Goal: Complete application form

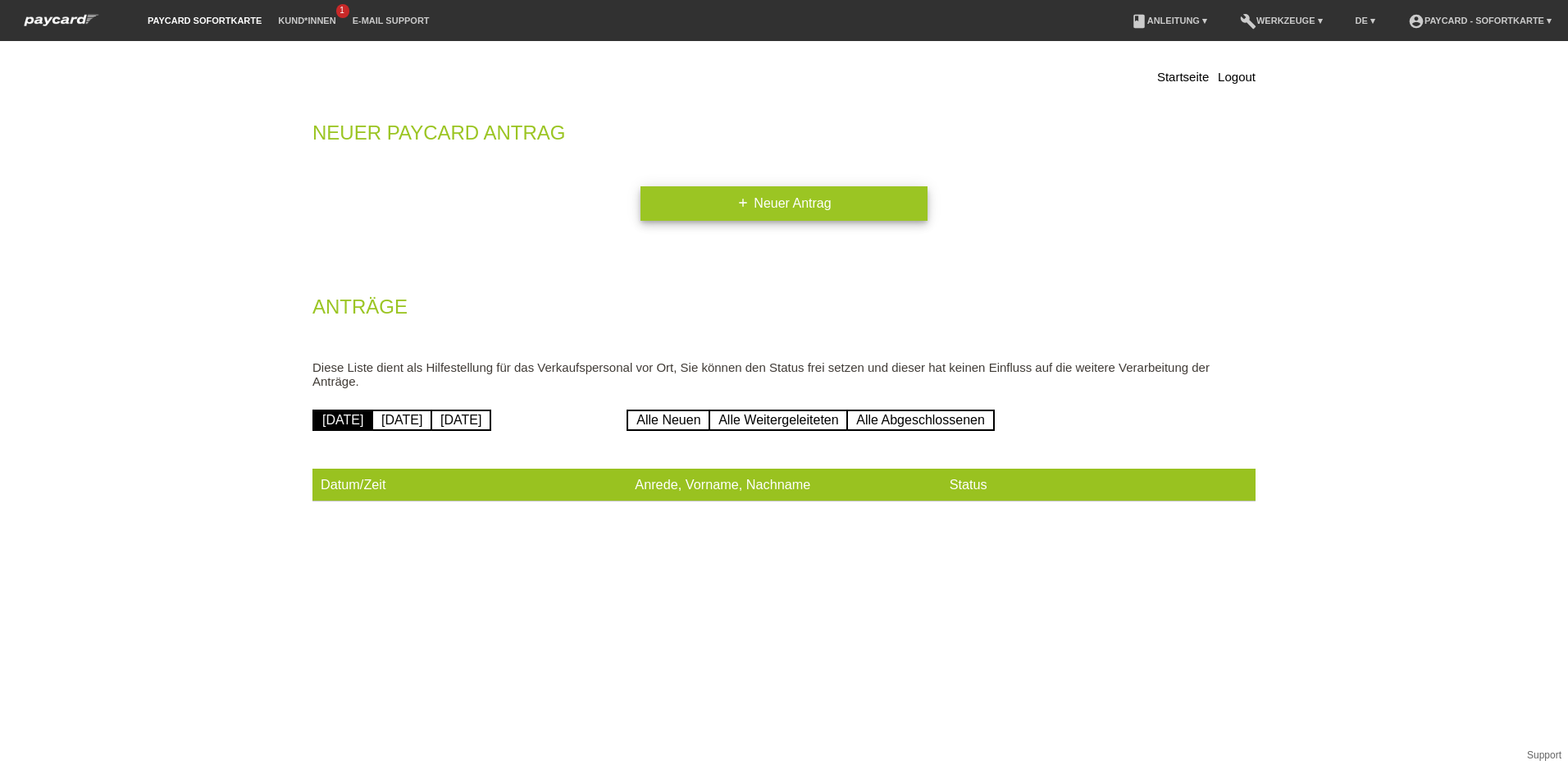
click at [788, 208] on link "add Neuer Antrag" at bounding box center [783, 203] width 287 height 34
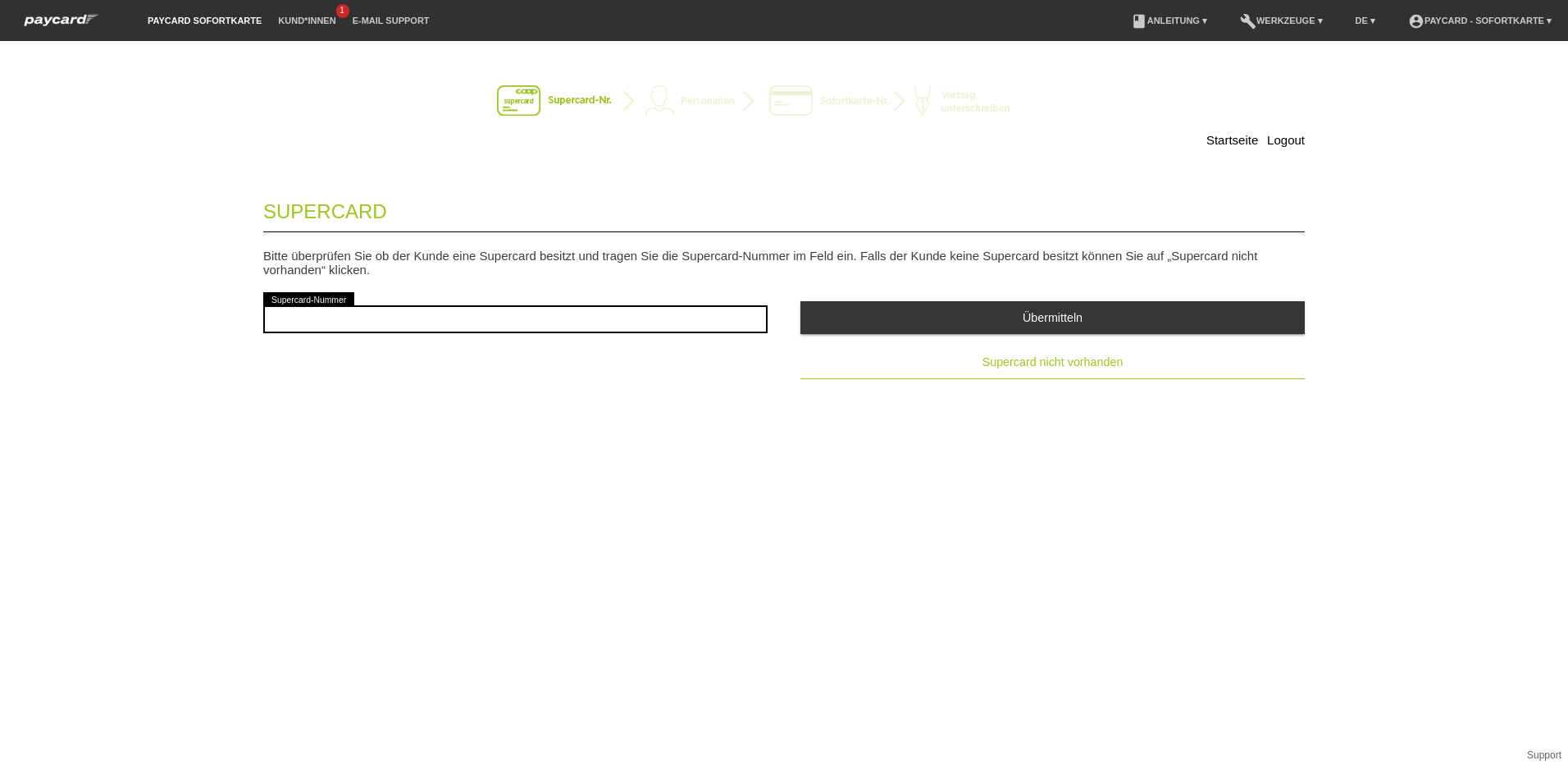
click at [1044, 363] on span "Supercard nicht vorhanden" at bounding box center [1053, 362] width 141 height 13
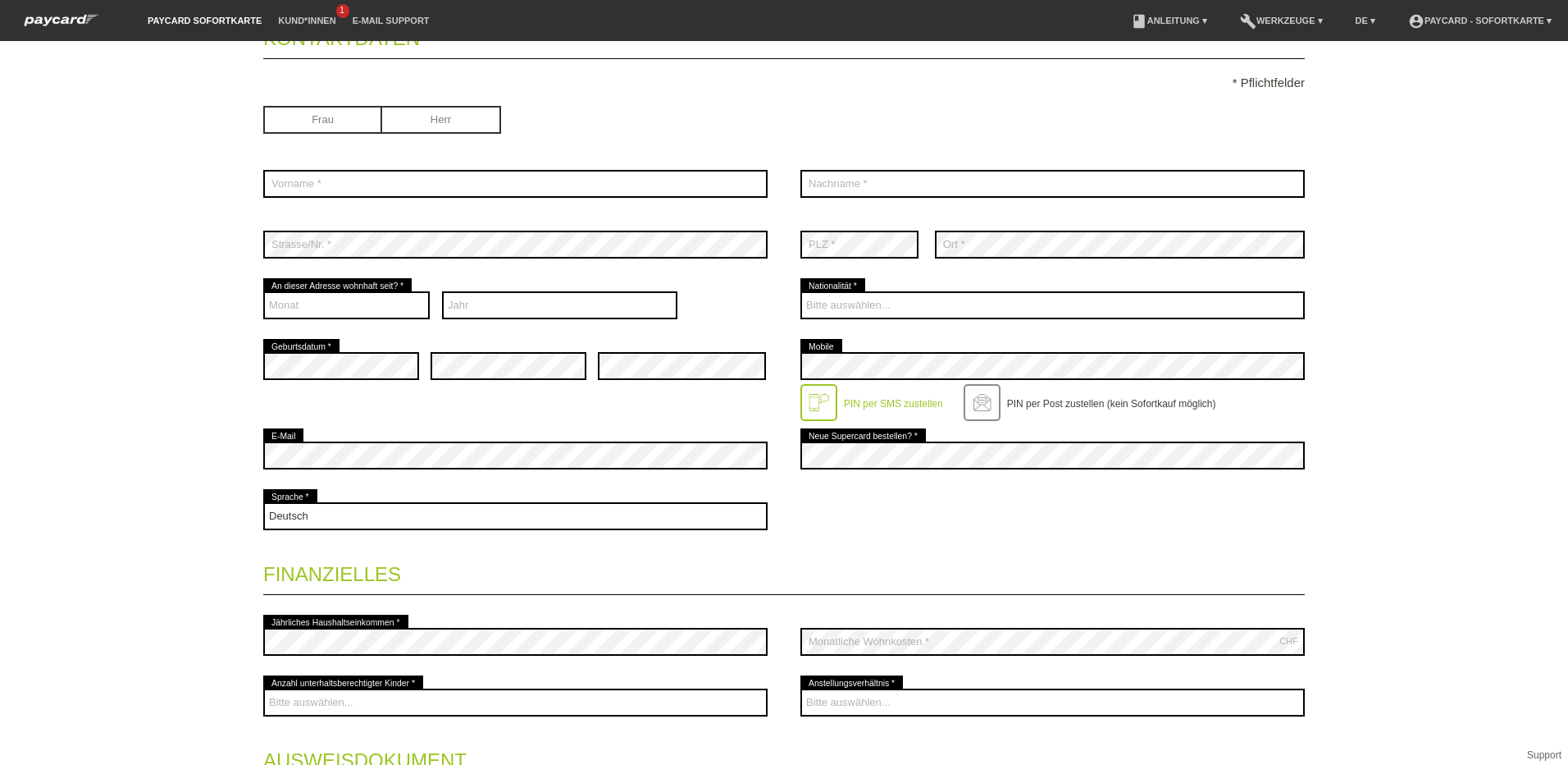
scroll to position [410, 0]
